Goal: Task Accomplishment & Management: Use online tool/utility

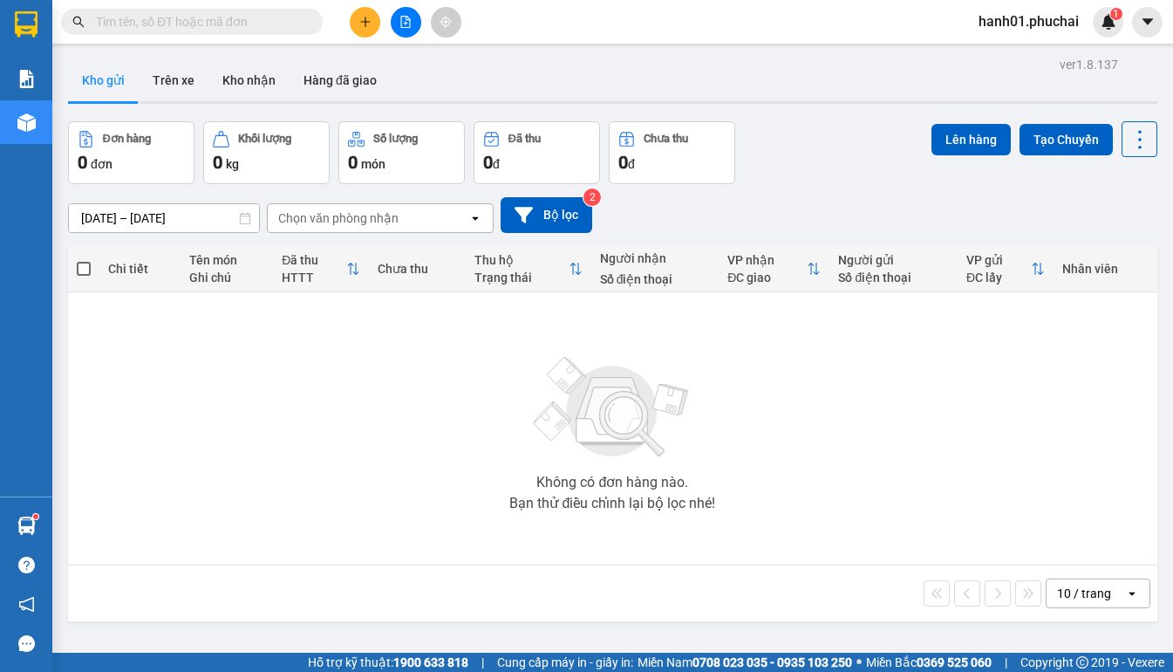
click at [1065, 23] on span "hanh01.phuchai" at bounding box center [1029, 21] width 128 height 22
click at [1038, 51] on span "Đăng xuất" at bounding box center [1037, 53] width 91 height 19
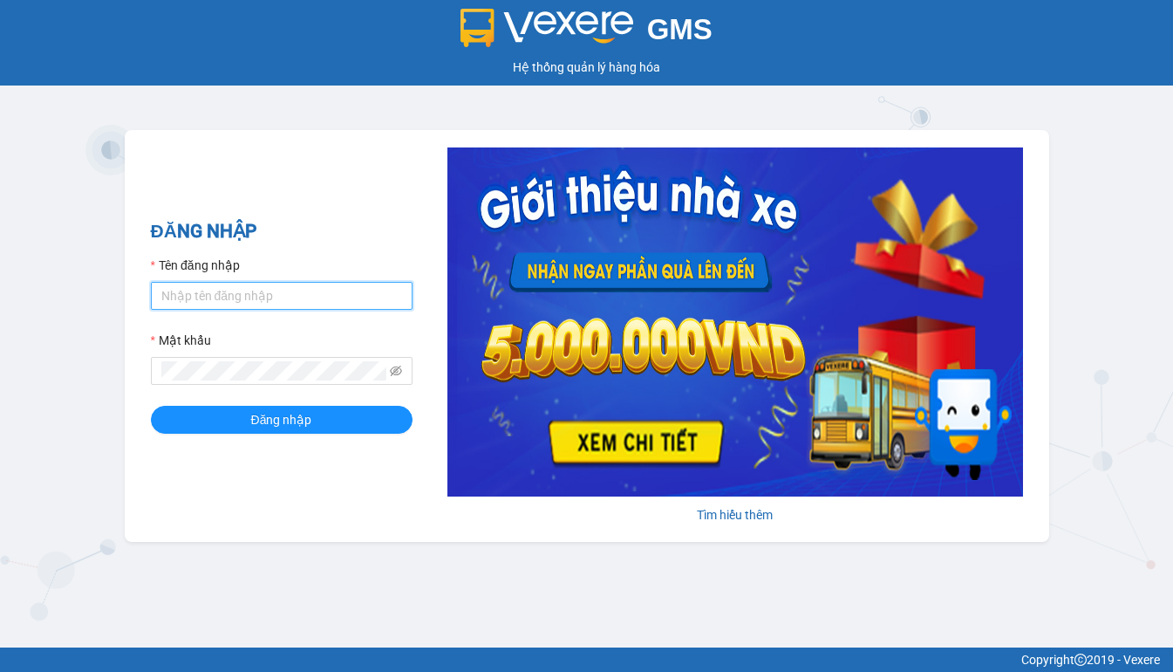
click at [214, 292] on input "Tên đăng nhập" at bounding box center [282, 296] width 262 height 28
click at [215, 292] on input "Tên đăng nhập" at bounding box center [282, 296] width 262 height 28
type input "hien.phuchai"
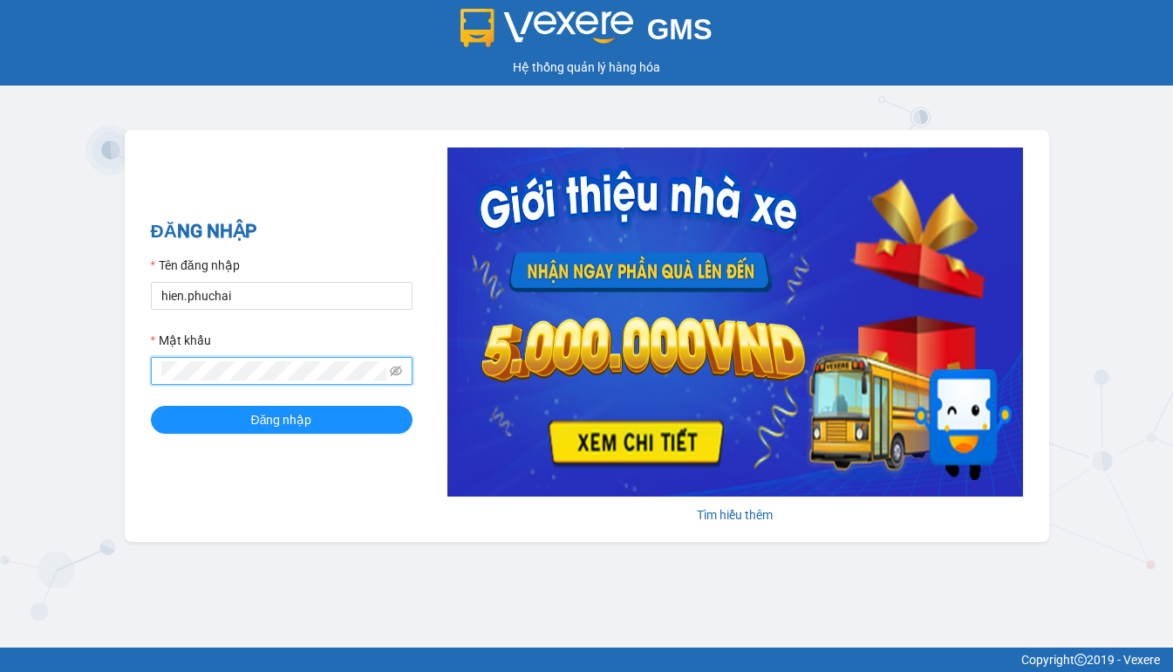
click at [151, 406] on button "Đăng nhập" at bounding box center [282, 420] width 262 height 28
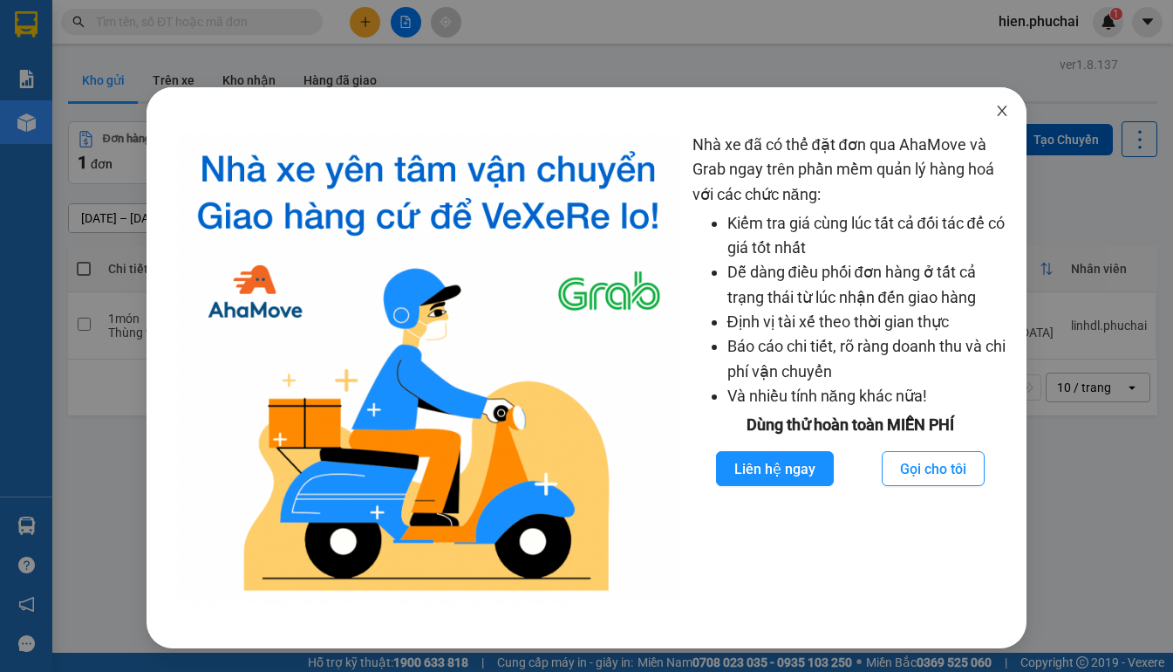
drag, startPoint x: 1000, startPoint y: 113, endPoint x: 996, endPoint y: 126, distance: 13.5
click at [999, 123] on span "Close" at bounding box center [1002, 111] width 49 height 49
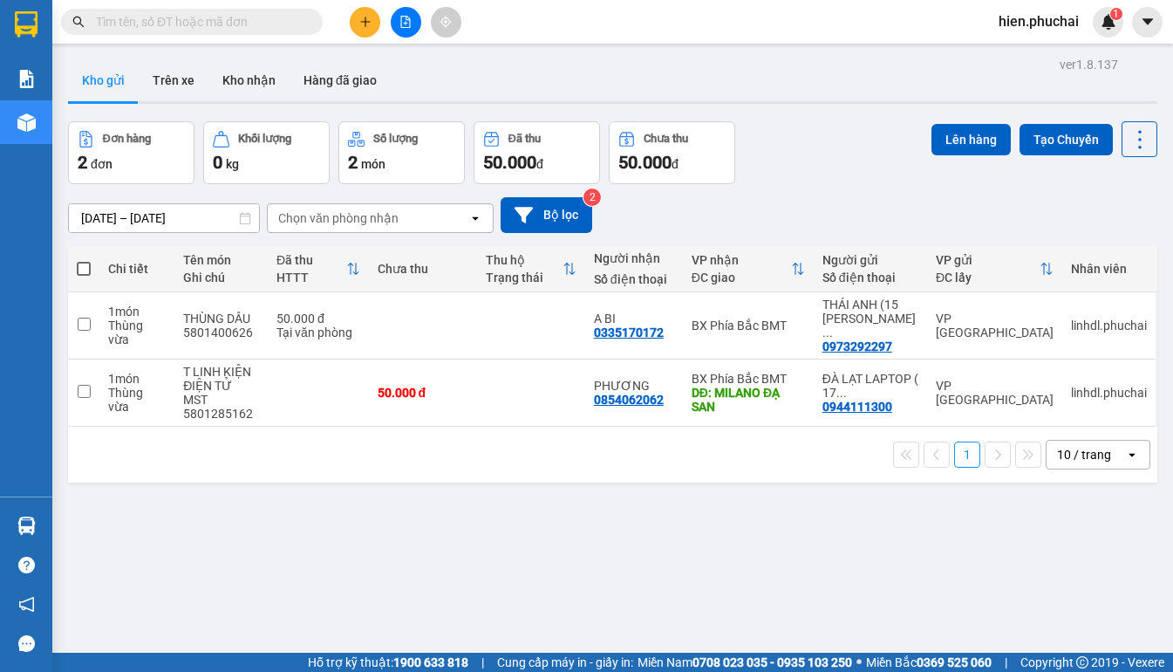
click at [393, 30] on button at bounding box center [406, 22] width 31 height 31
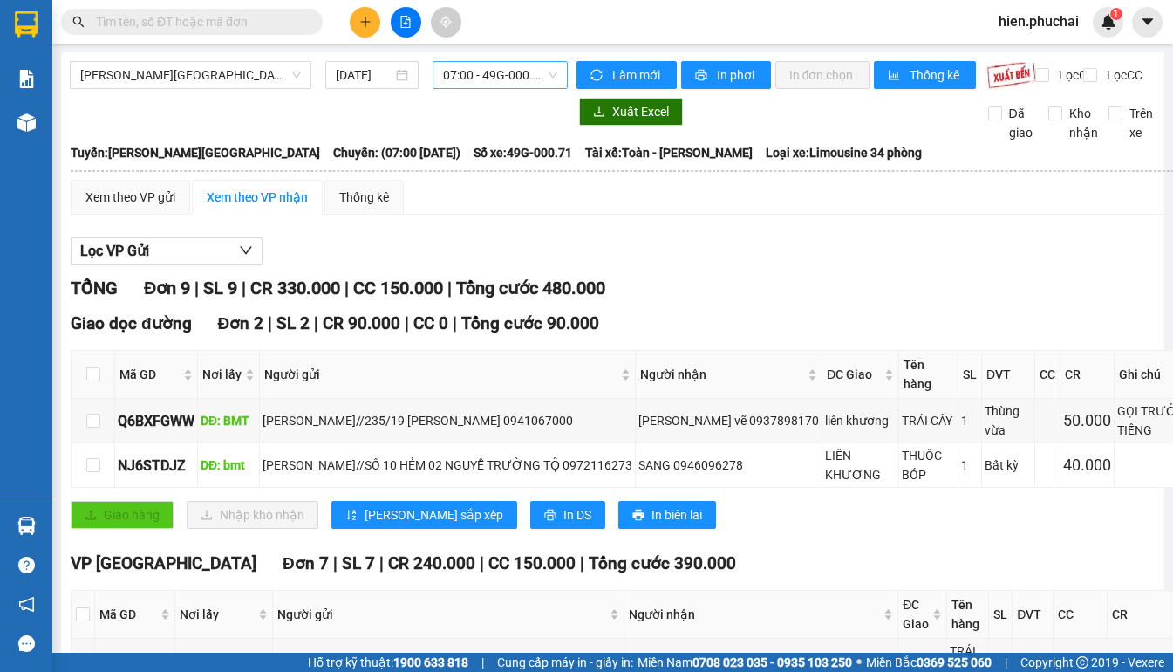
click at [468, 73] on span "07:00 - 49G-000.71" at bounding box center [500, 75] width 114 height 26
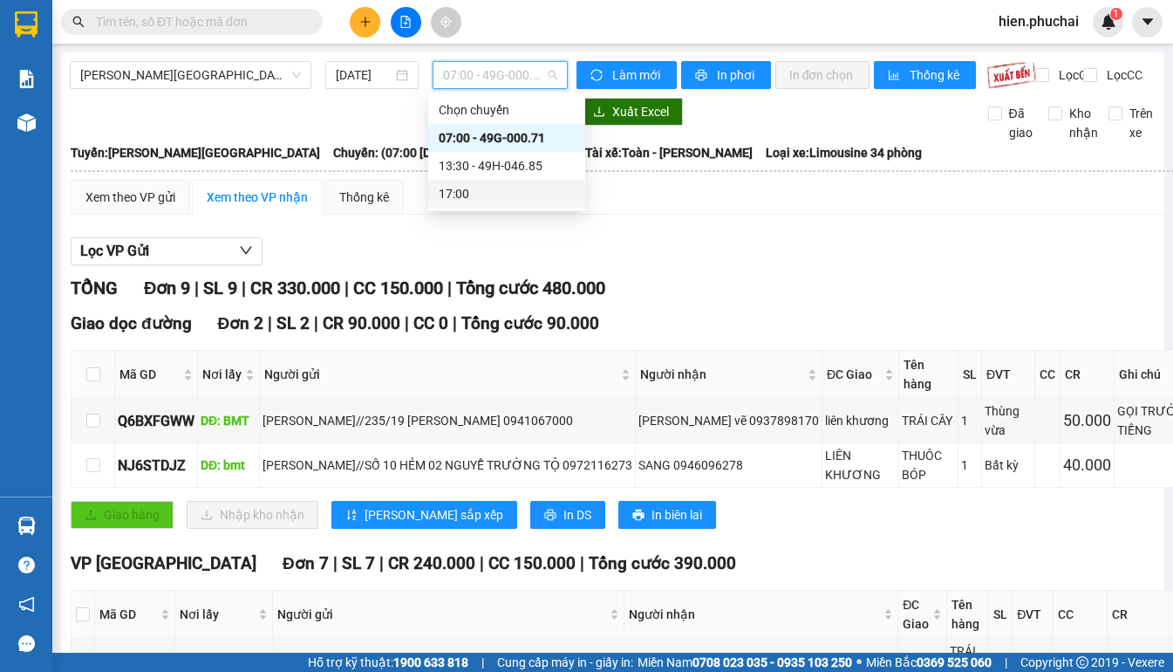
drag, startPoint x: 519, startPoint y: 166, endPoint x: 536, endPoint y: 156, distance: 19.9
click at [526, 165] on div "13:30 - 49H-046.85" at bounding box center [507, 165] width 136 height 19
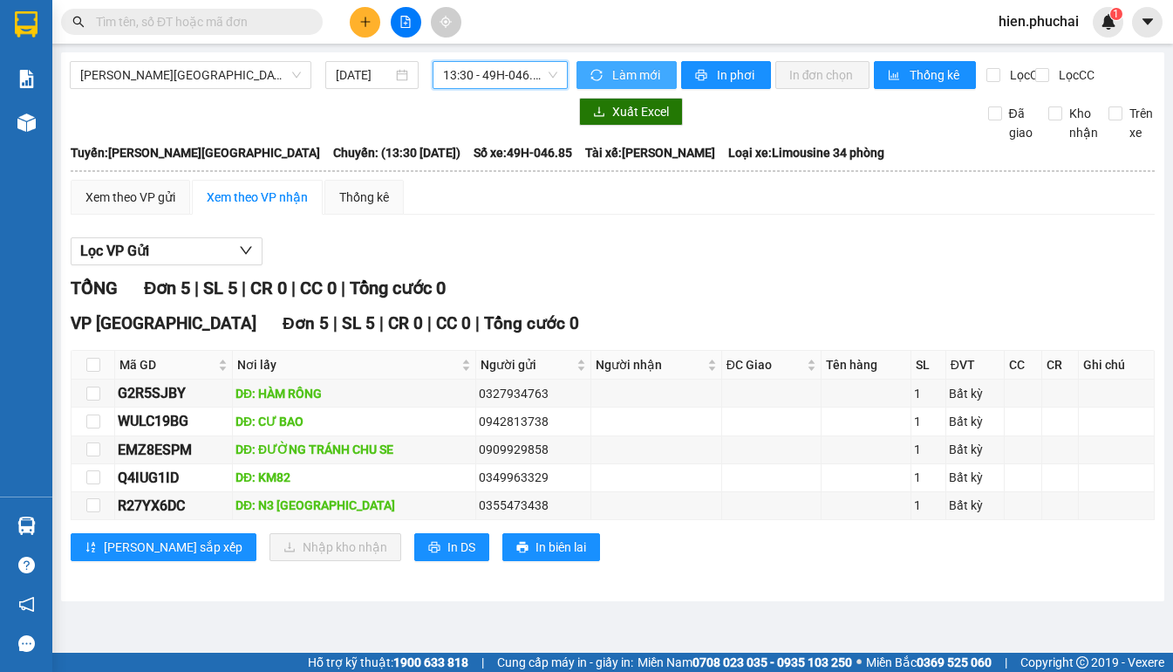
click at [652, 65] on button "Làm mới" at bounding box center [627, 75] width 100 height 28
click at [723, 77] on span "In phơi" at bounding box center [737, 74] width 40 height 19
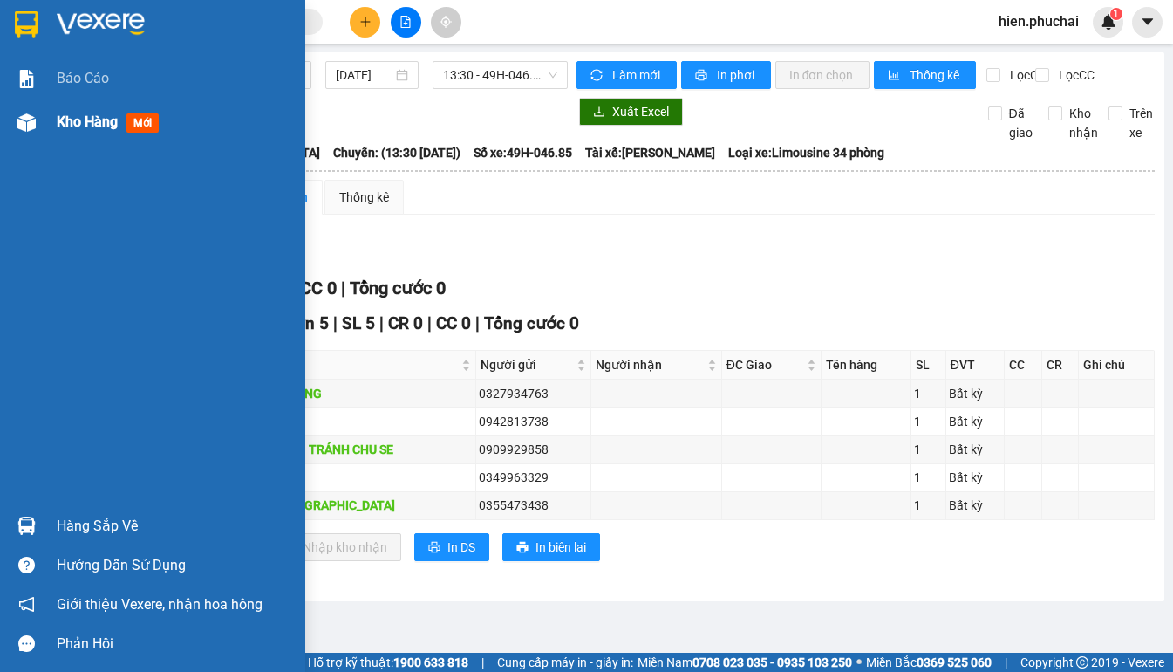
drag, startPoint x: 28, startPoint y: 130, endPoint x: 85, endPoint y: 51, distance: 96.8
click at [28, 131] on img at bounding box center [26, 122] width 18 height 18
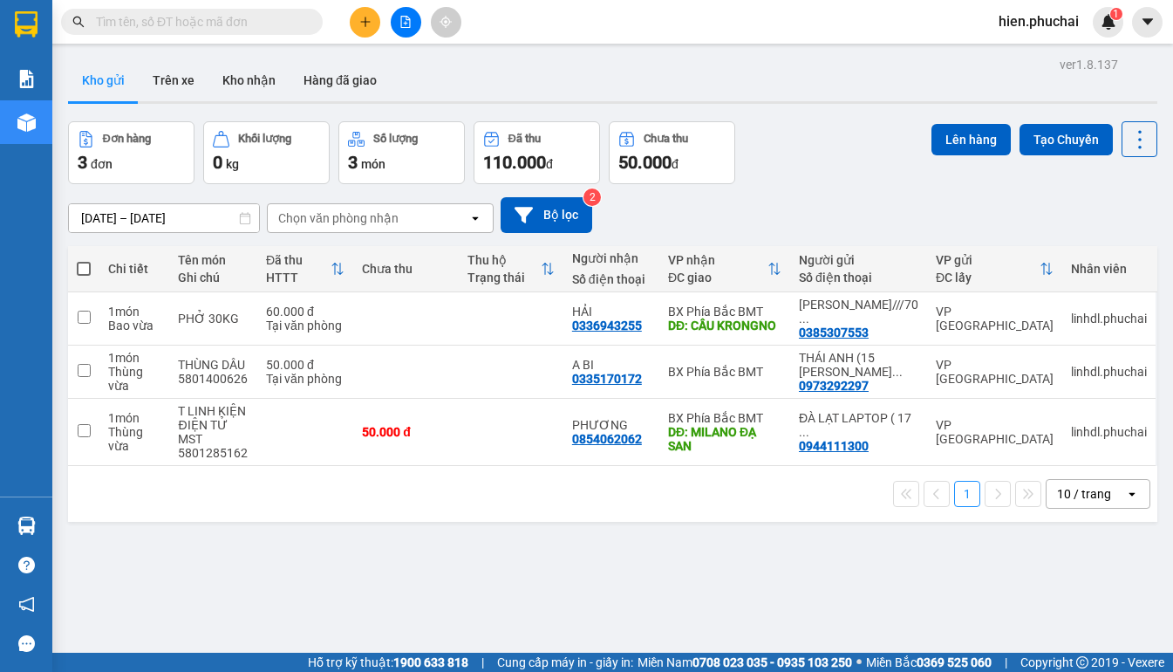
click at [88, 268] on span at bounding box center [84, 269] width 14 height 14
click at [84, 260] on input "checkbox" at bounding box center [84, 260] width 0 height 0
checkbox input "true"
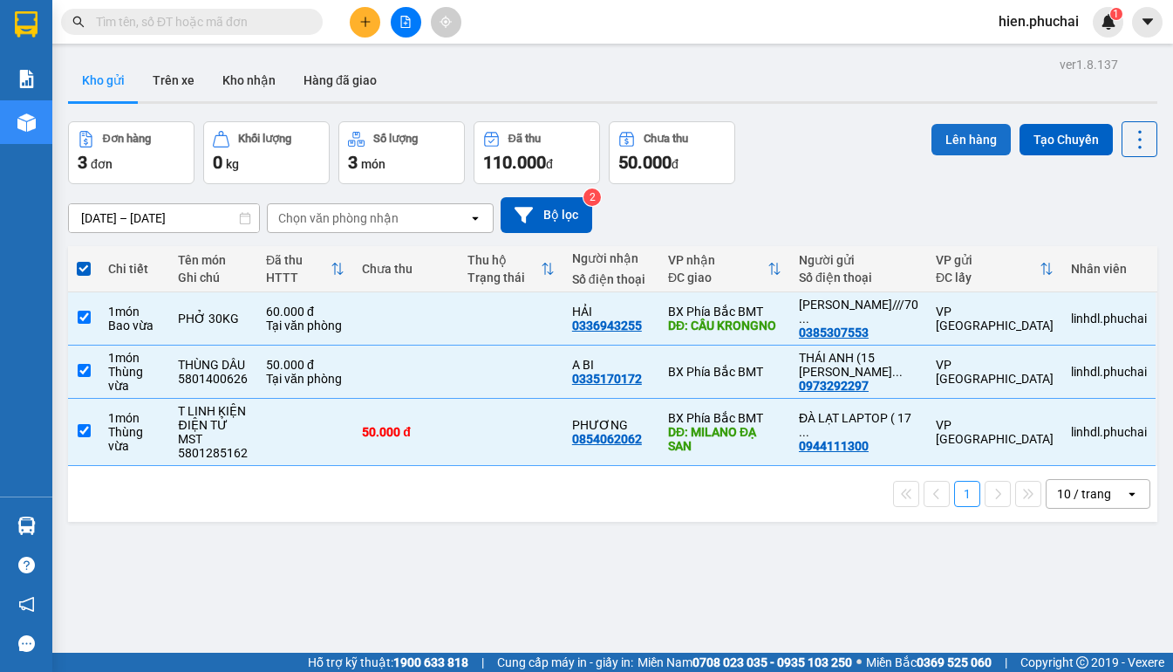
click at [932, 146] on button "Lên hàng" at bounding box center [971, 139] width 79 height 31
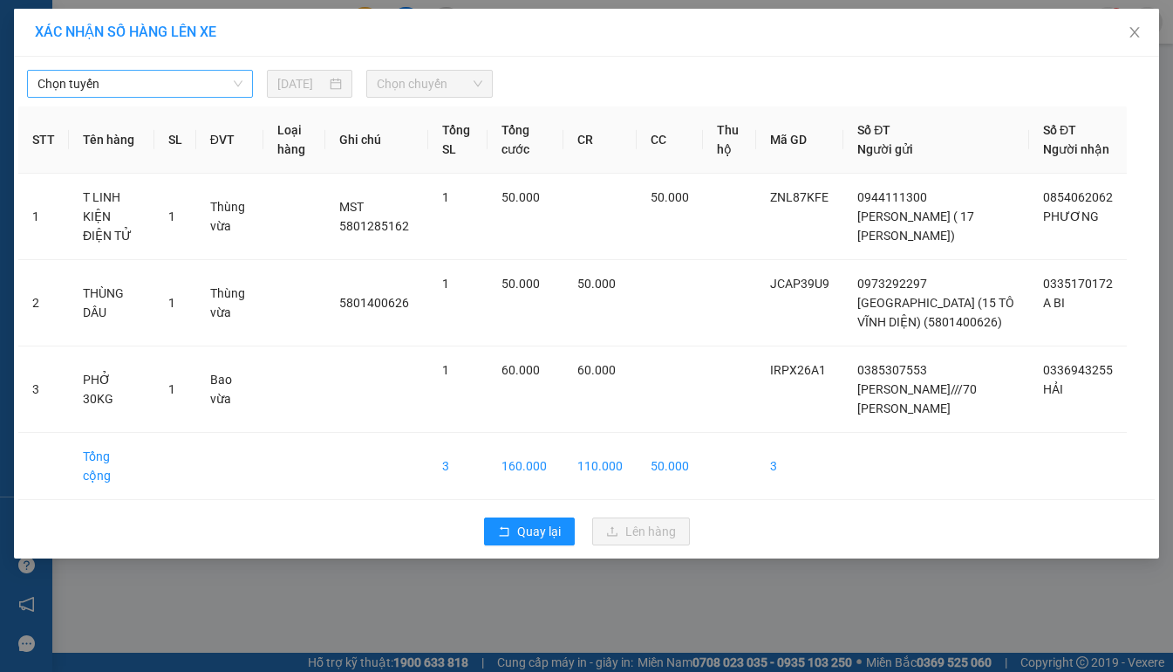
drag, startPoint x: 231, startPoint y: 76, endPoint x: 219, endPoint y: 85, distance: 15.5
click at [230, 76] on span "Chọn tuyến" at bounding box center [140, 84] width 205 height 26
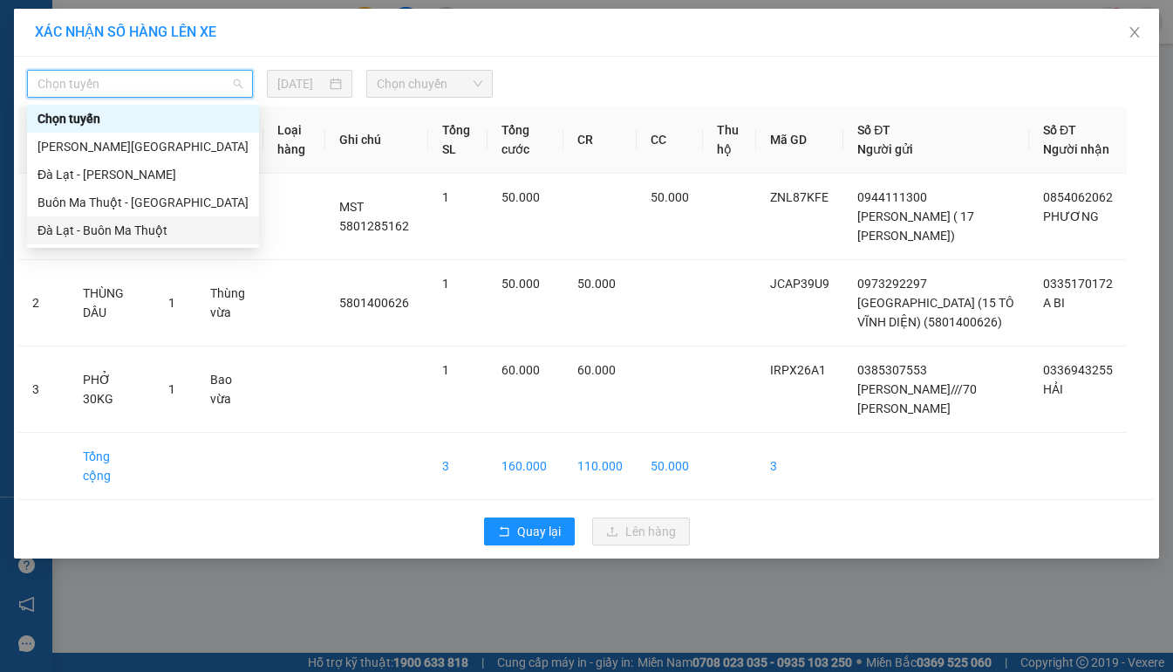
click at [122, 238] on div "Đà Lạt - Buôn Ma Thuột" at bounding box center [143, 230] width 211 height 19
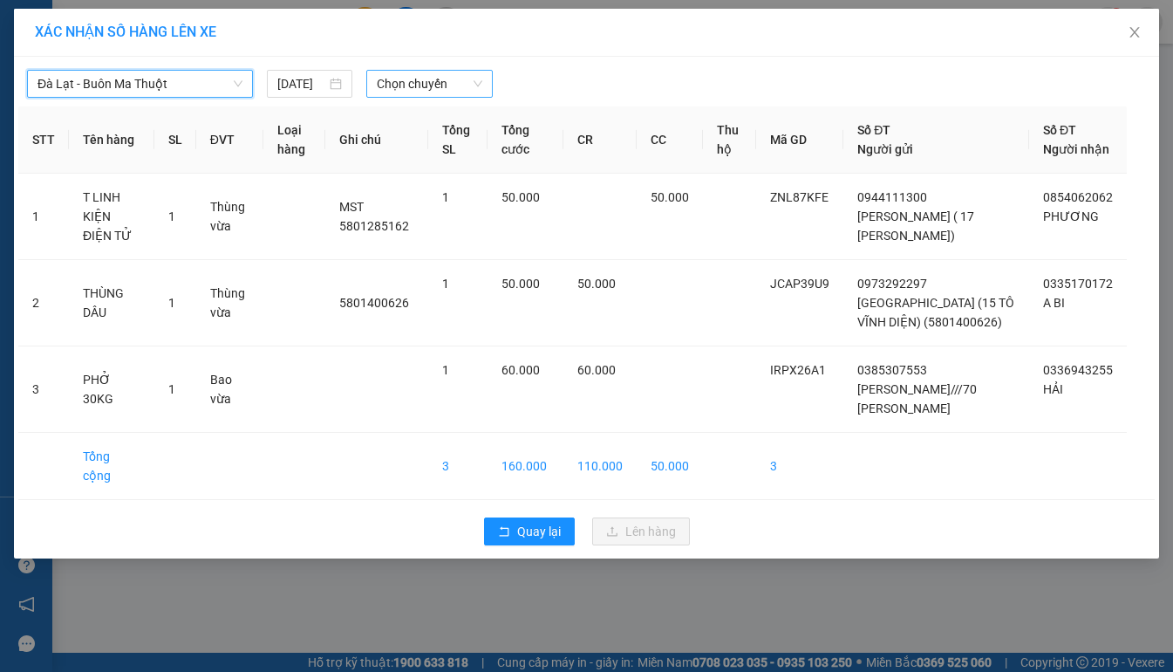
click at [416, 82] on span "Chọn chuyến" at bounding box center [429, 84] width 105 height 26
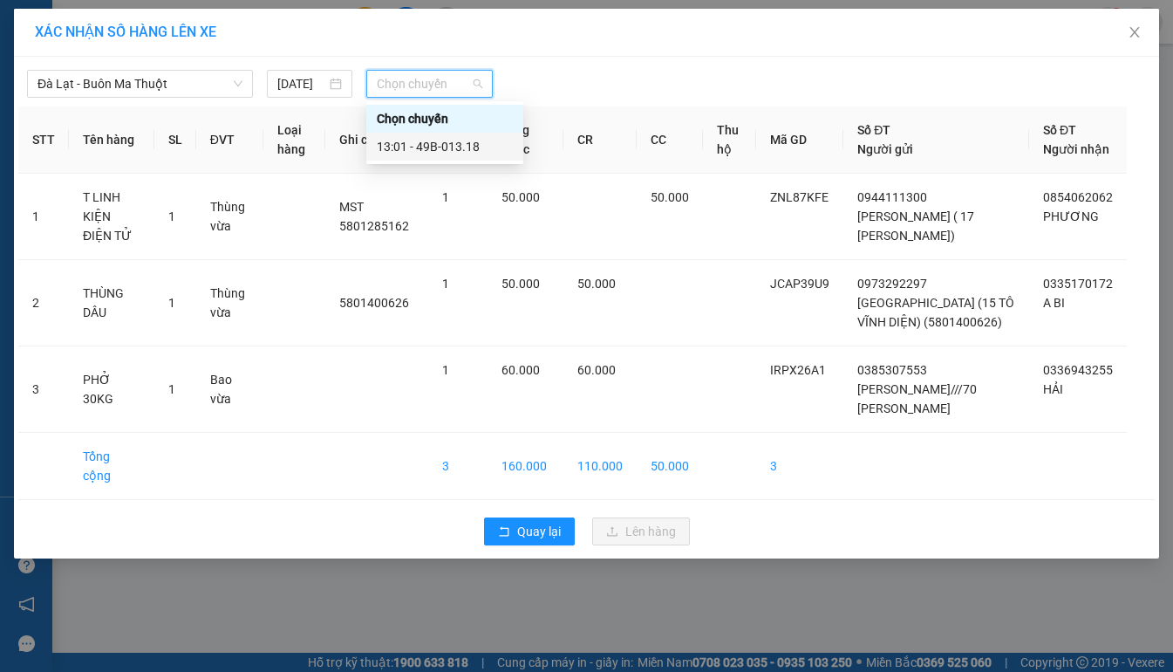
click at [427, 146] on div "13:01 - 49B-013.18" at bounding box center [445, 146] width 136 height 19
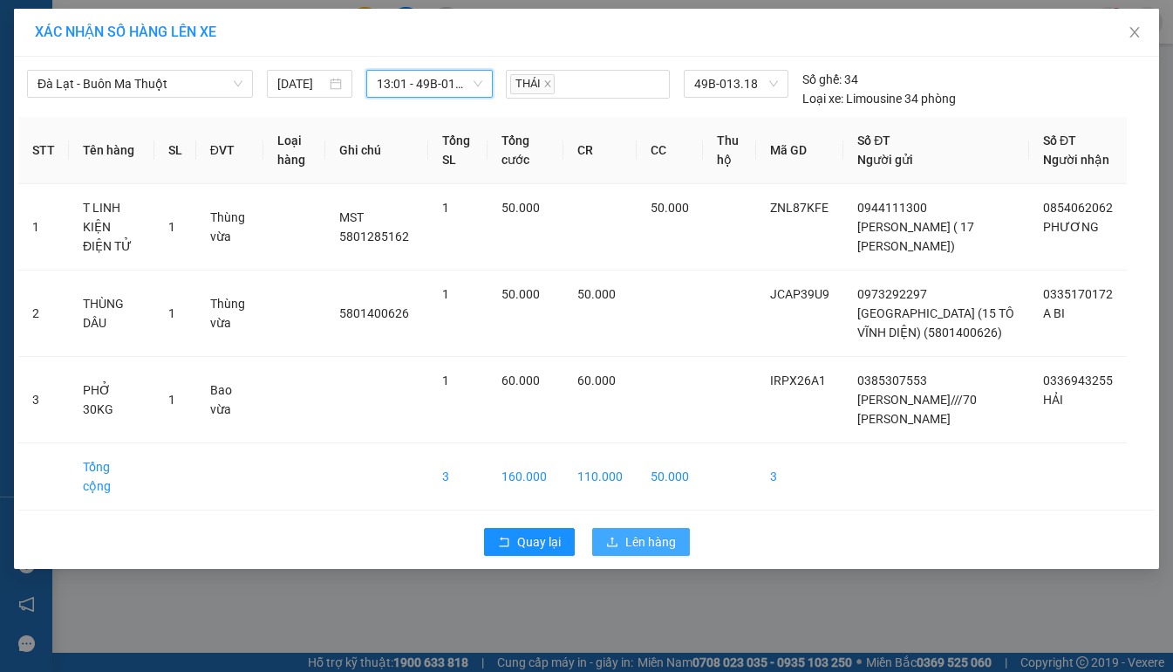
click at [658, 551] on span "Lên hàng" at bounding box center [650, 541] width 51 height 19
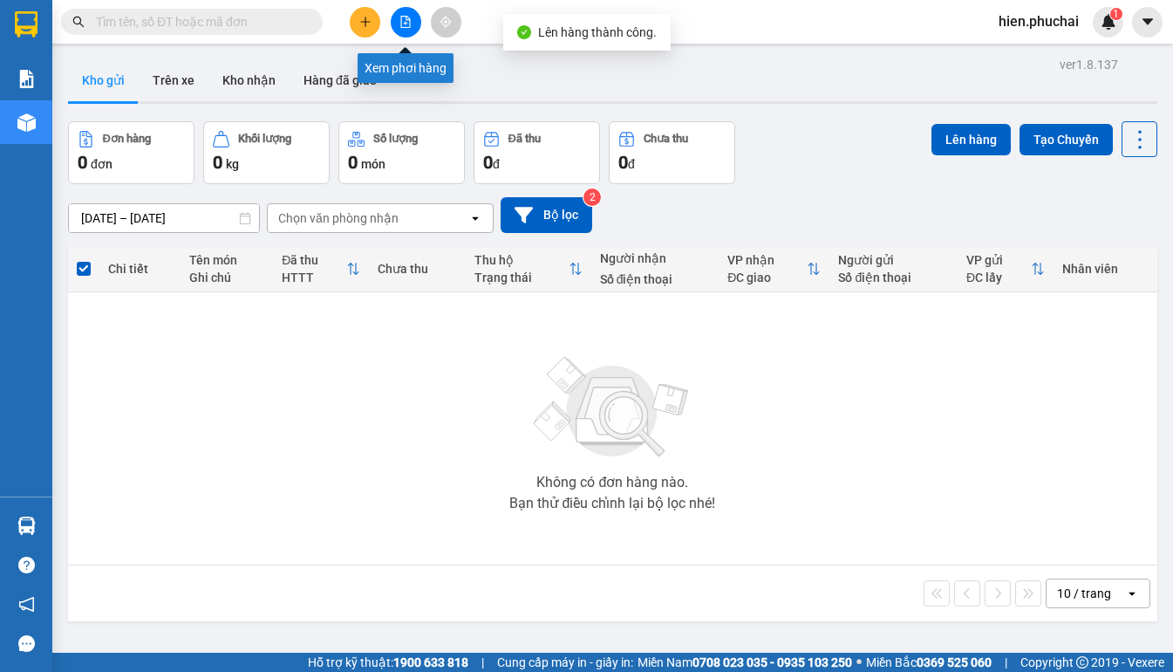
click at [401, 21] on icon "file-add" at bounding box center [406, 22] width 10 height 12
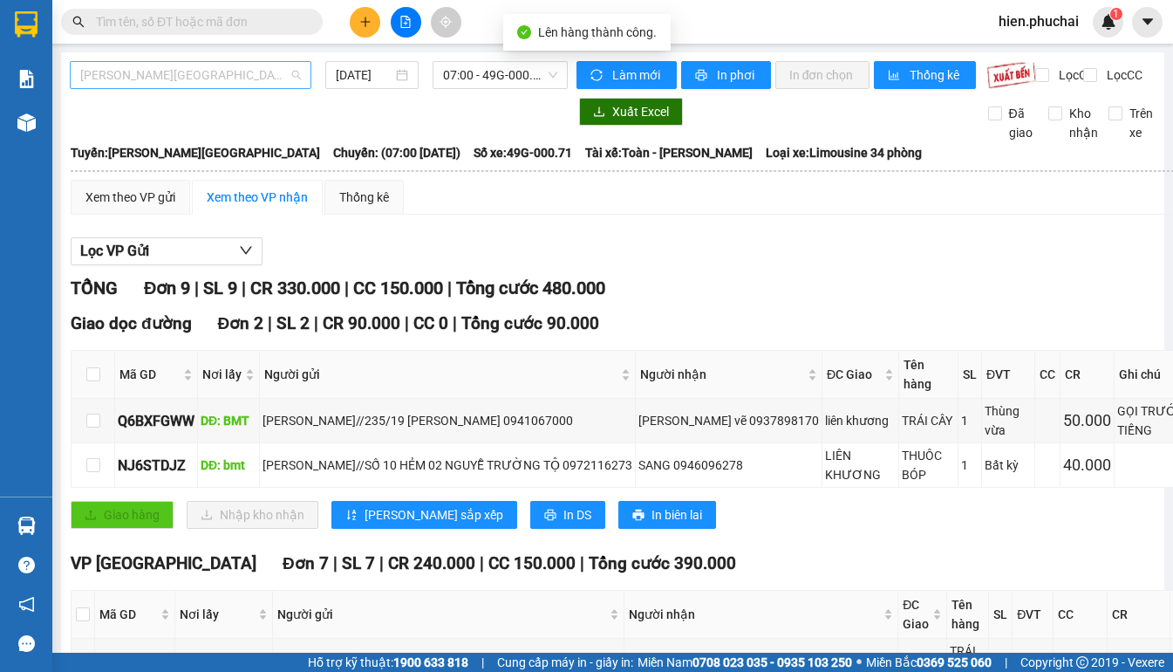
click at [193, 82] on span "Gia Lai - Đà Lạt" at bounding box center [190, 75] width 221 height 26
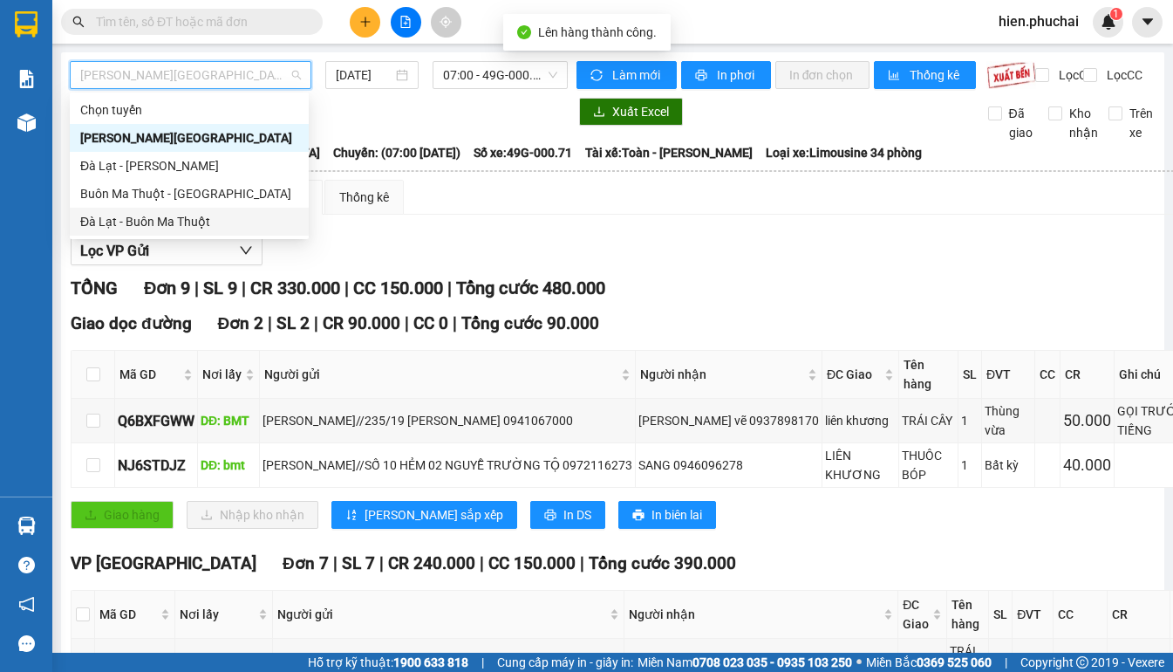
click at [175, 226] on div "Đà Lạt - Buôn Ma Thuột" at bounding box center [189, 221] width 218 height 19
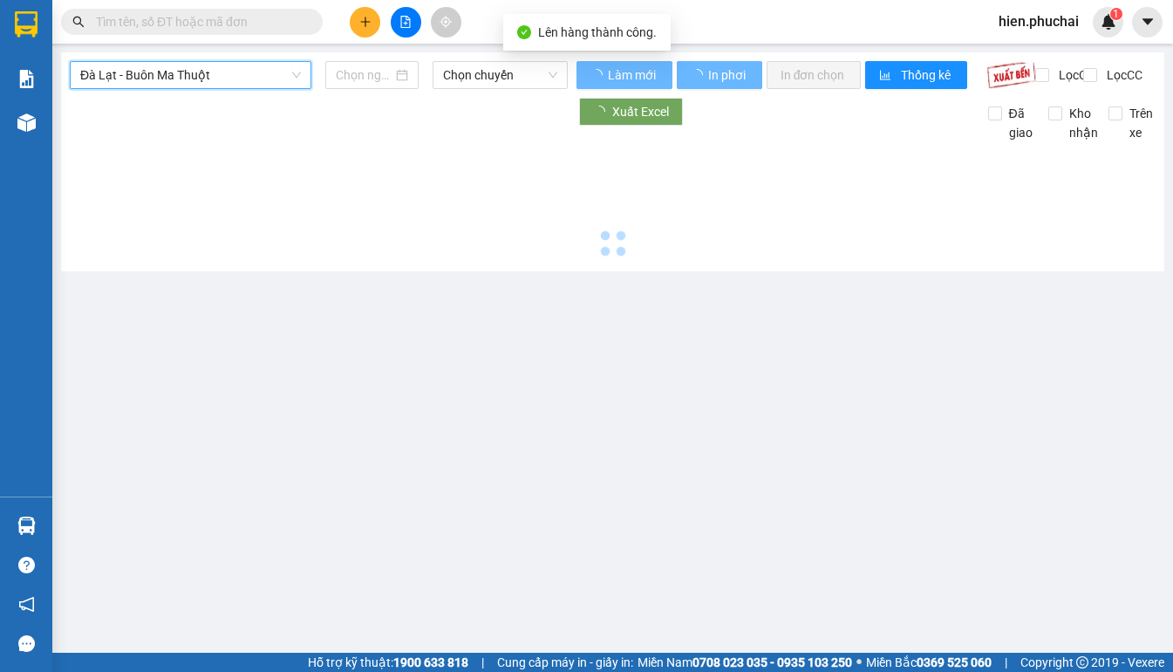
type input "13/08/2025"
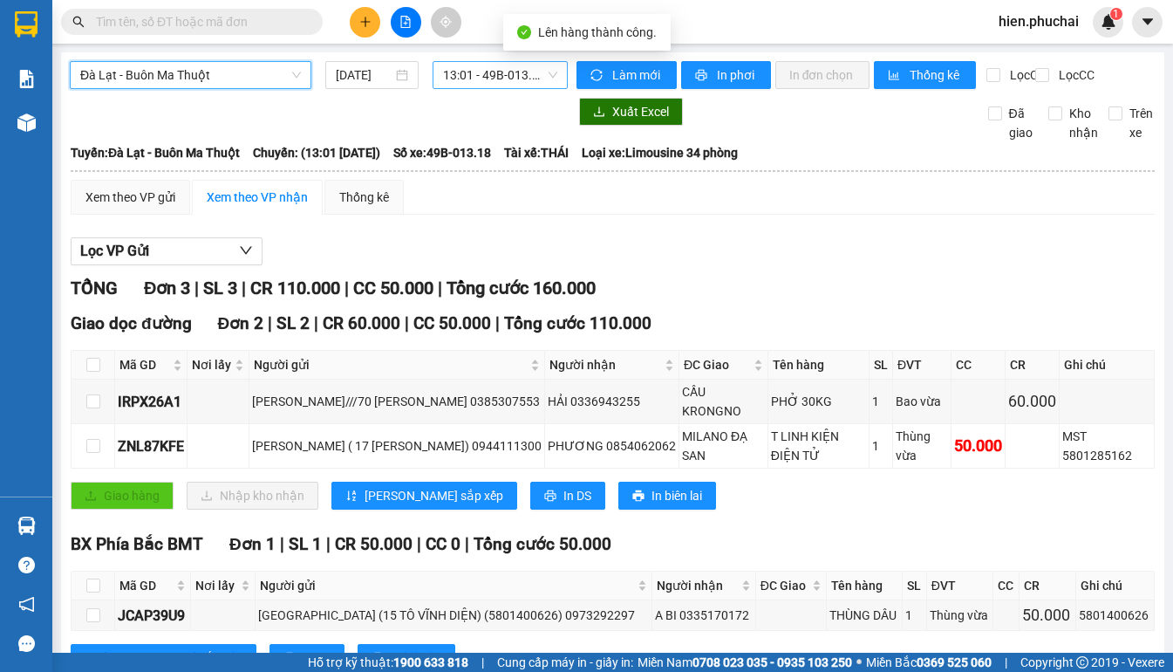
click at [468, 79] on span "13:01 - 49B-013.18" at bounding box center [500, 75] width 114 height 26
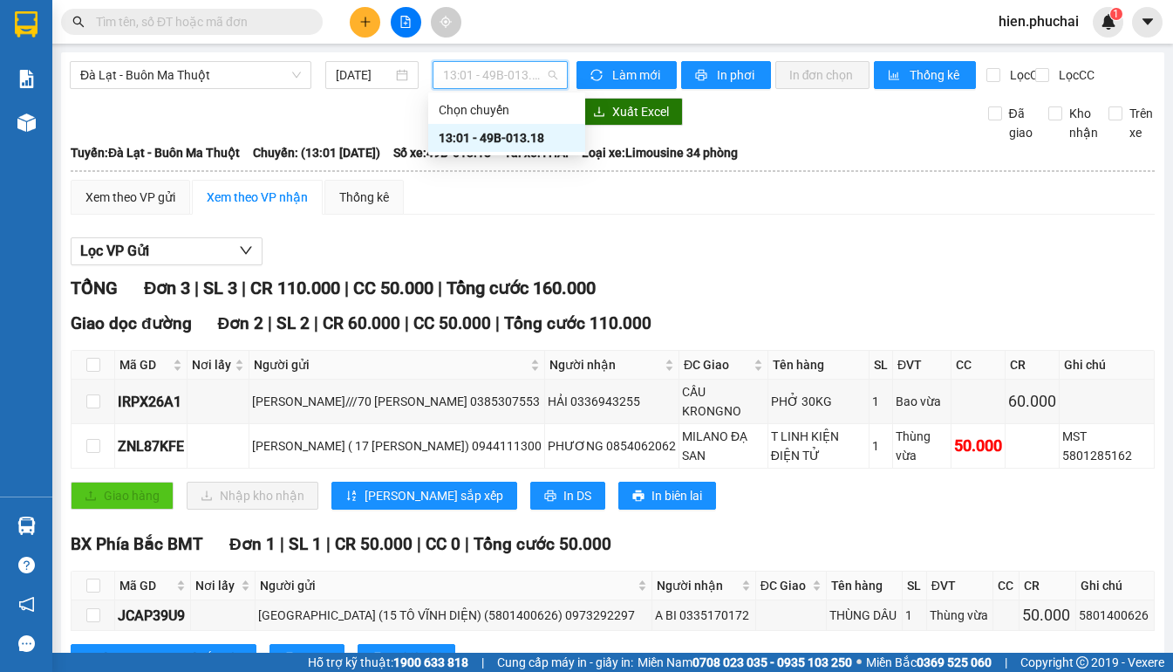
click at [487, 142] on div "13:01 - 49B-013.18" at bounding box center [507, 137] width 136 height 19
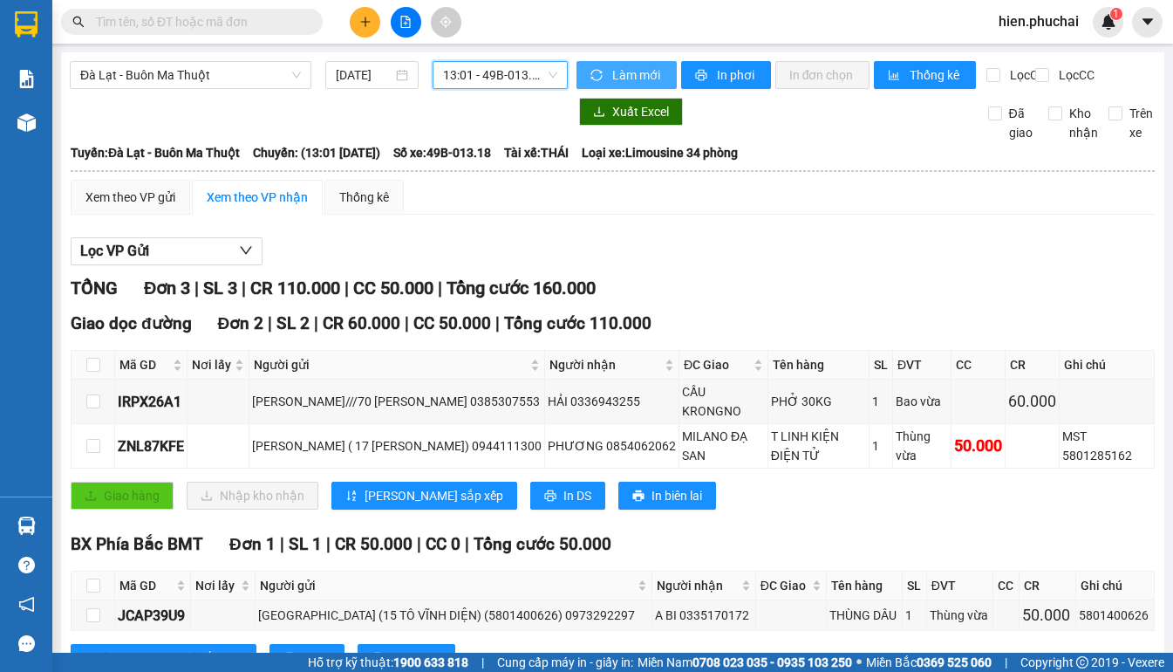
click at [627, 66] on span "Làm mới" at bounding box center [637, 74] width 51 height 19
click at [717, 77] on span "In phơi" at bounding box center [737, 74] width 40 height 19
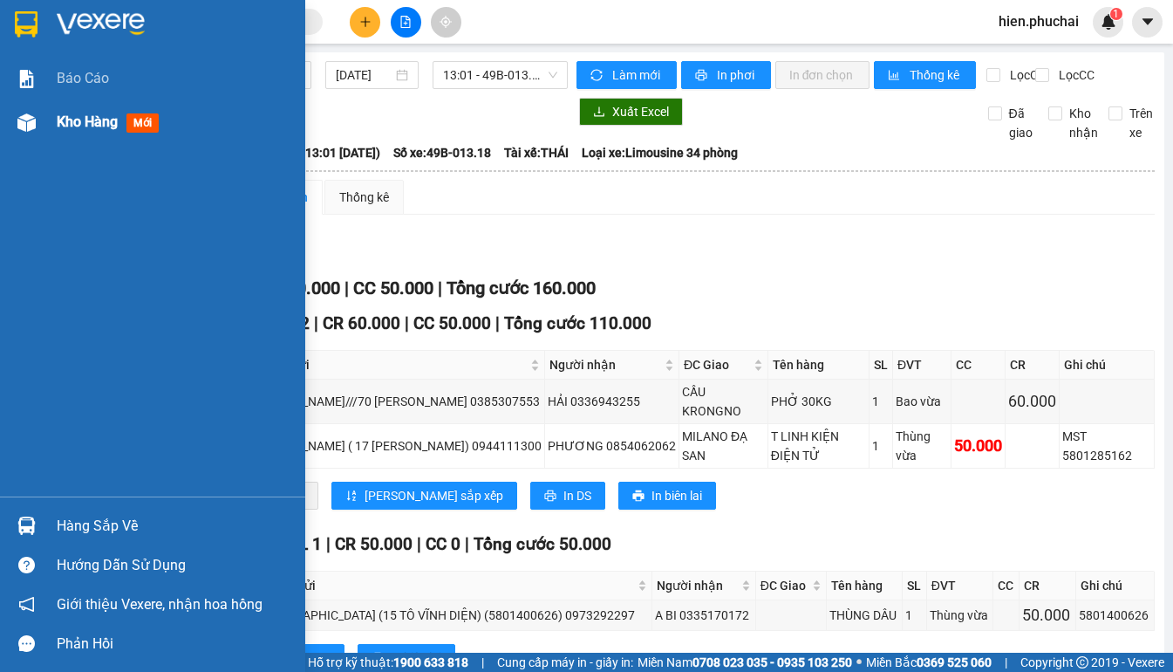
click at [45, 113] on div "Kho hàng mới" at bounding box center [152, 122] width 305 height 44
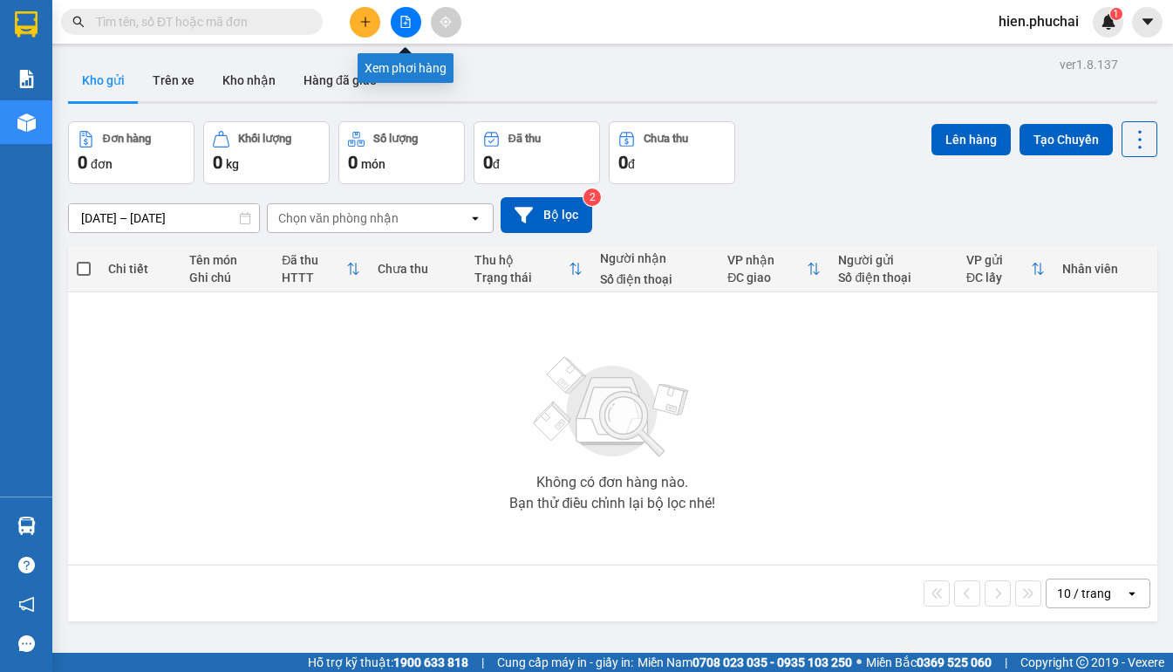
click at [396, 28] on button at bounding box center [406, 22] width 31 height 31
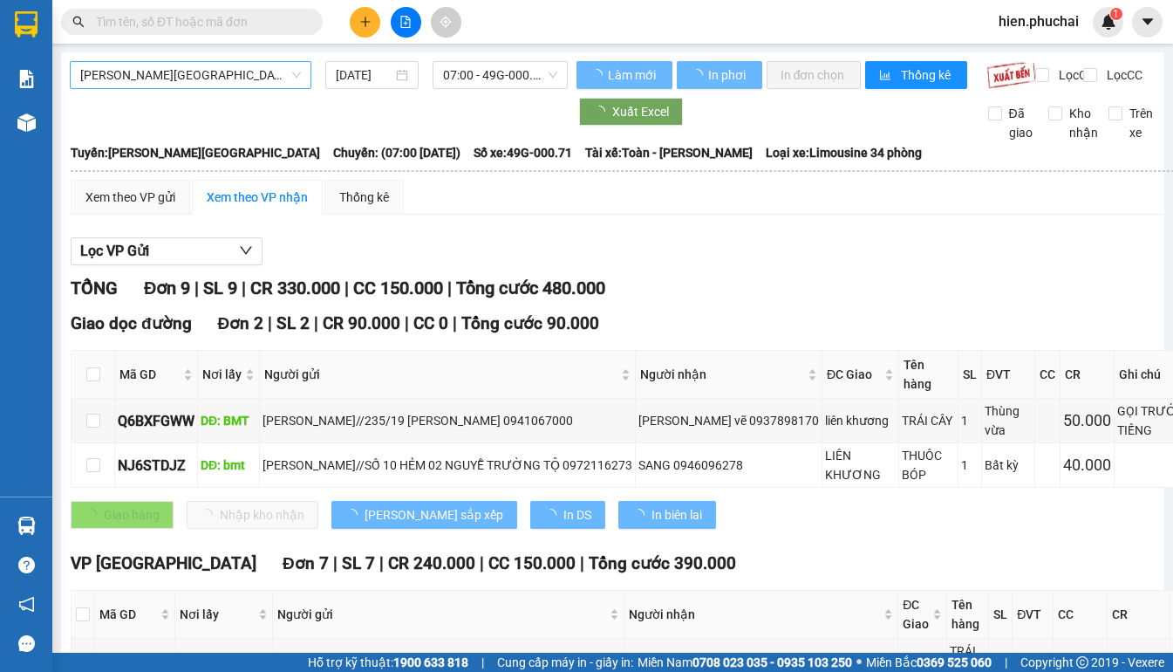
click at [151, 75] on span "[PERSON_NAME][GEOGRAPHIC_DATA]" at bounding box center [190, 75] width 221 height 26
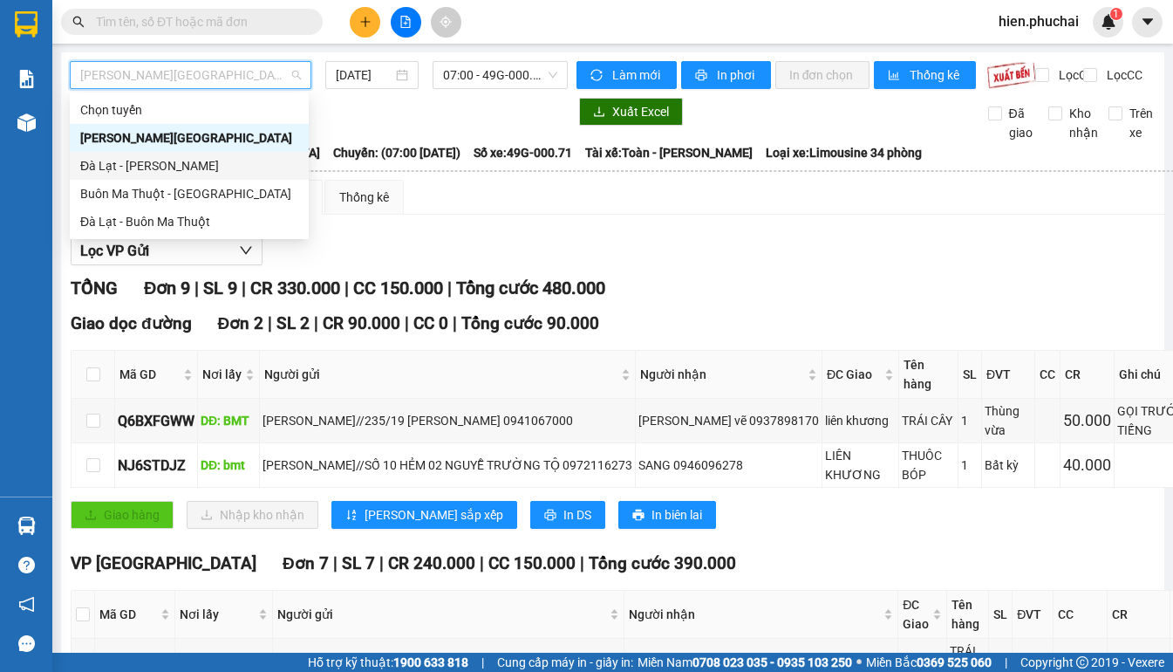
click at [180, 166] on div "Đà Lạt - [PERSON_NAME]" at bounding box center [189, 165] width 218 height 19
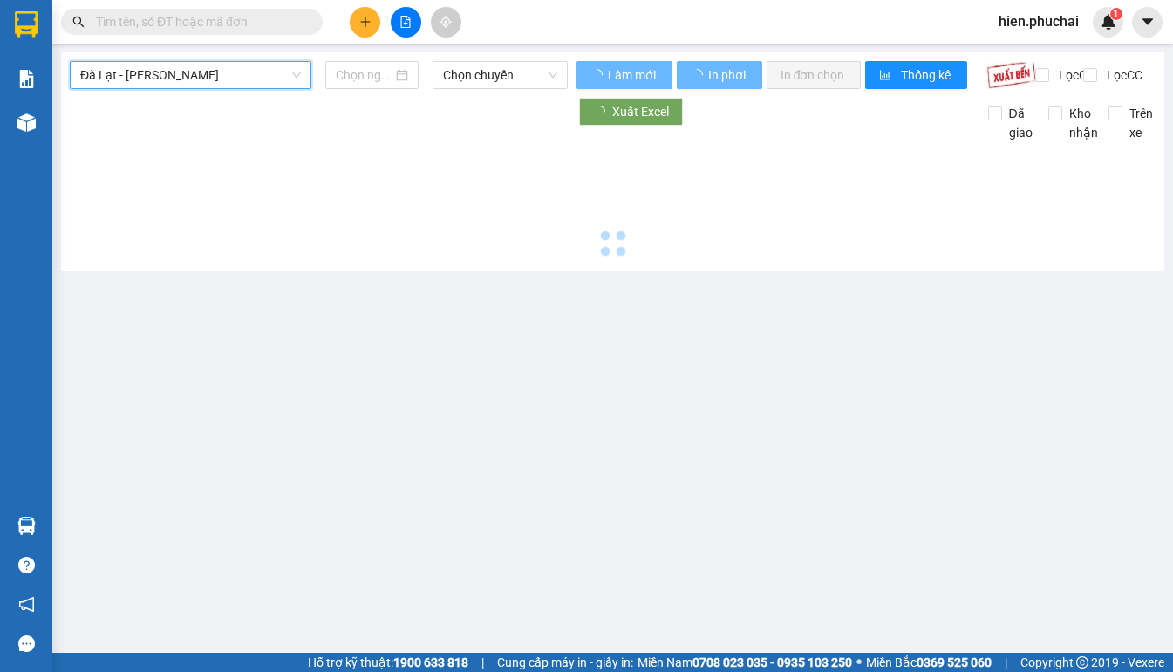
type input "[DATE]"
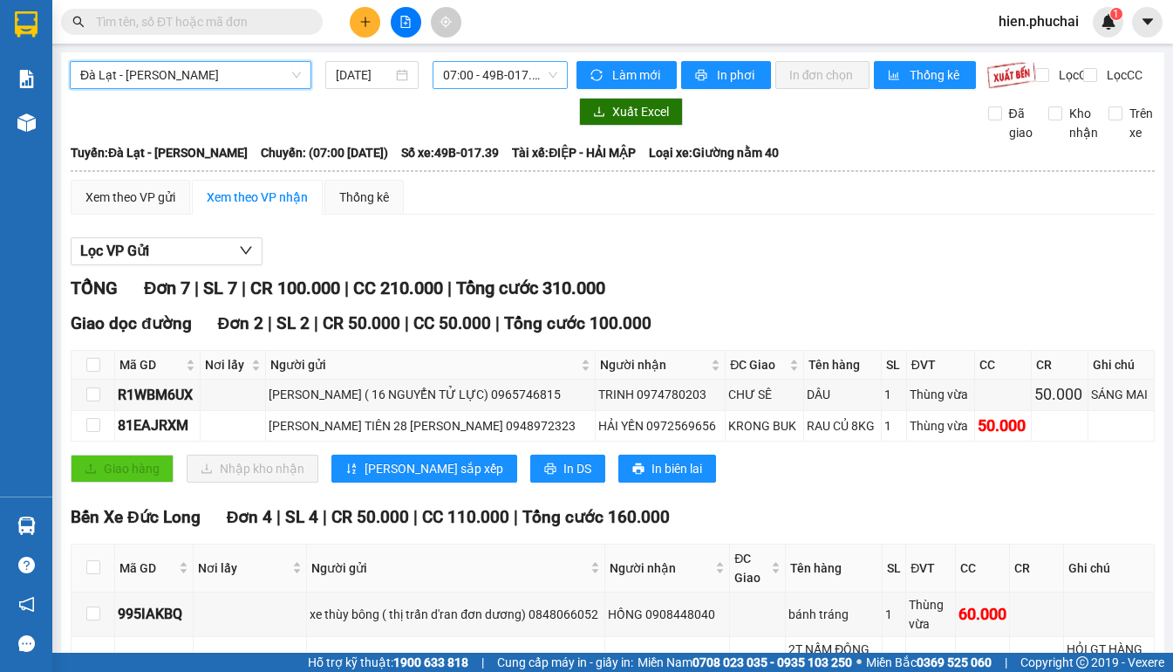
click at [532, 77] on span "07:00 - 49B-017.39" at bounding box center [500, 75] width 114 height 26
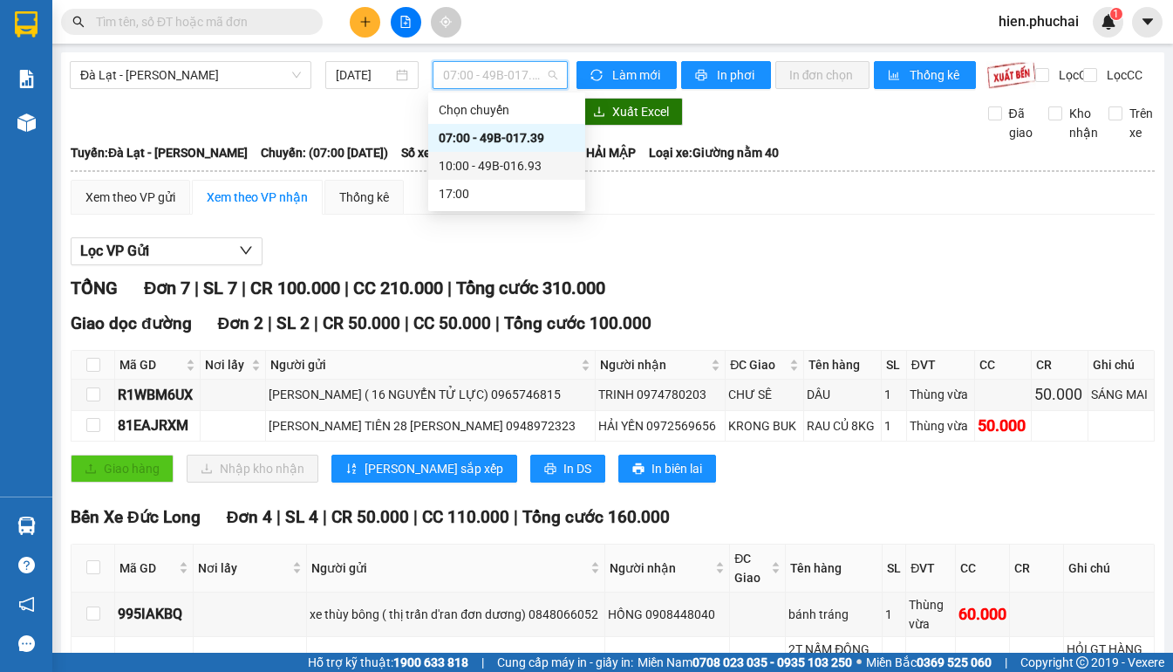
click at [505, 166] on div "10:00 - 49B-016.93" at bounding box center [507, 165] width 136 height 19
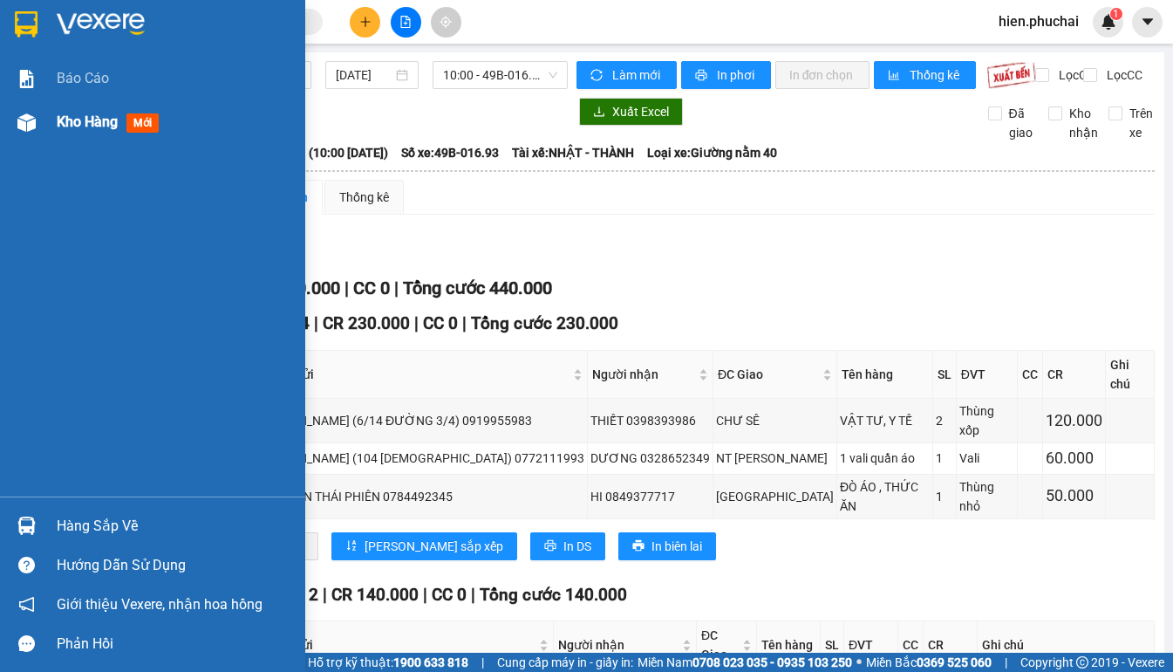
click at [52, 129] on div "Kho hàng mới" at bounding box center [152, 122] width 305 height 44
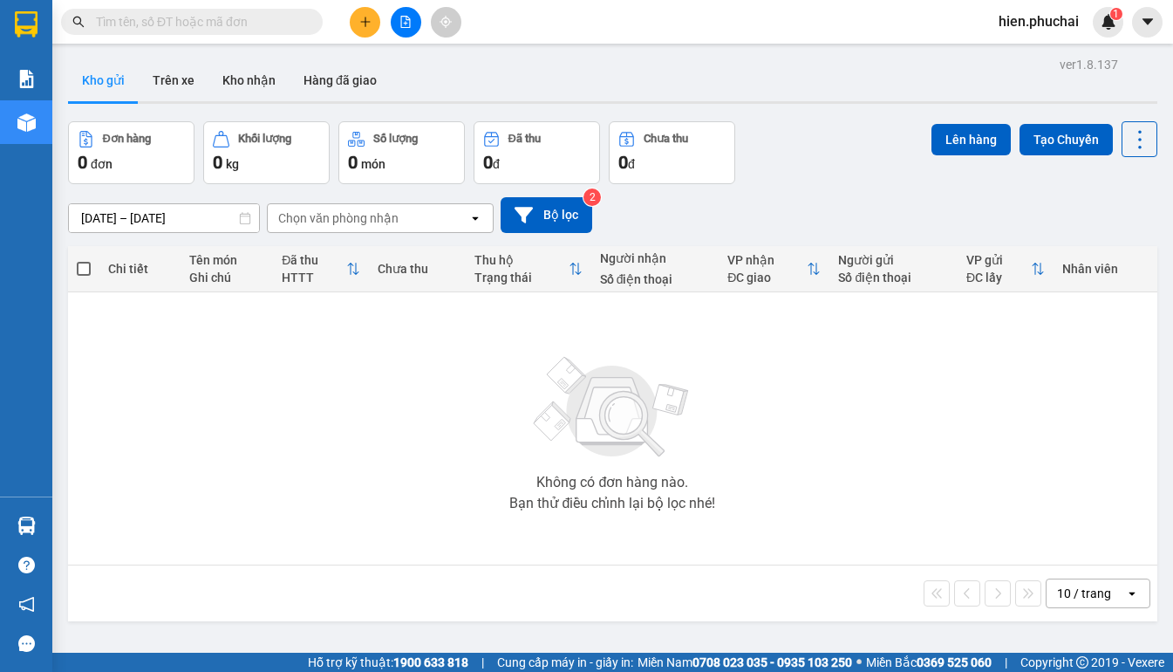
click at [811, 192] on div "11/08/2025 – 13/08/2025 Press the down arrow key to interact with the calendar …" at bounding box center [613, 215] width 1090 height 62
